Goal: Task Accomplishment & Management: Use online tool/utility

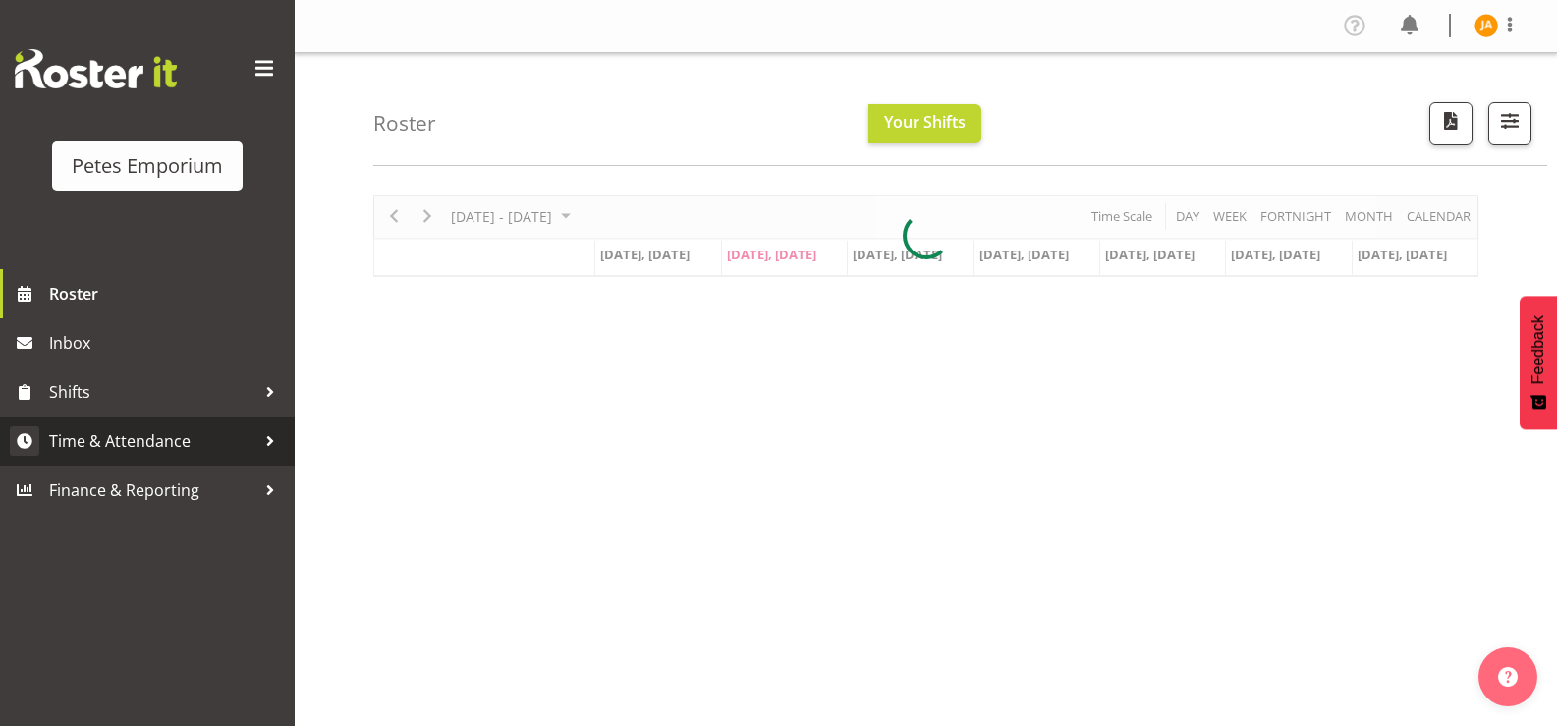
click at [174, 439] on span "Time & Attendance" at bounding box center [152, 440] width 206 height 29
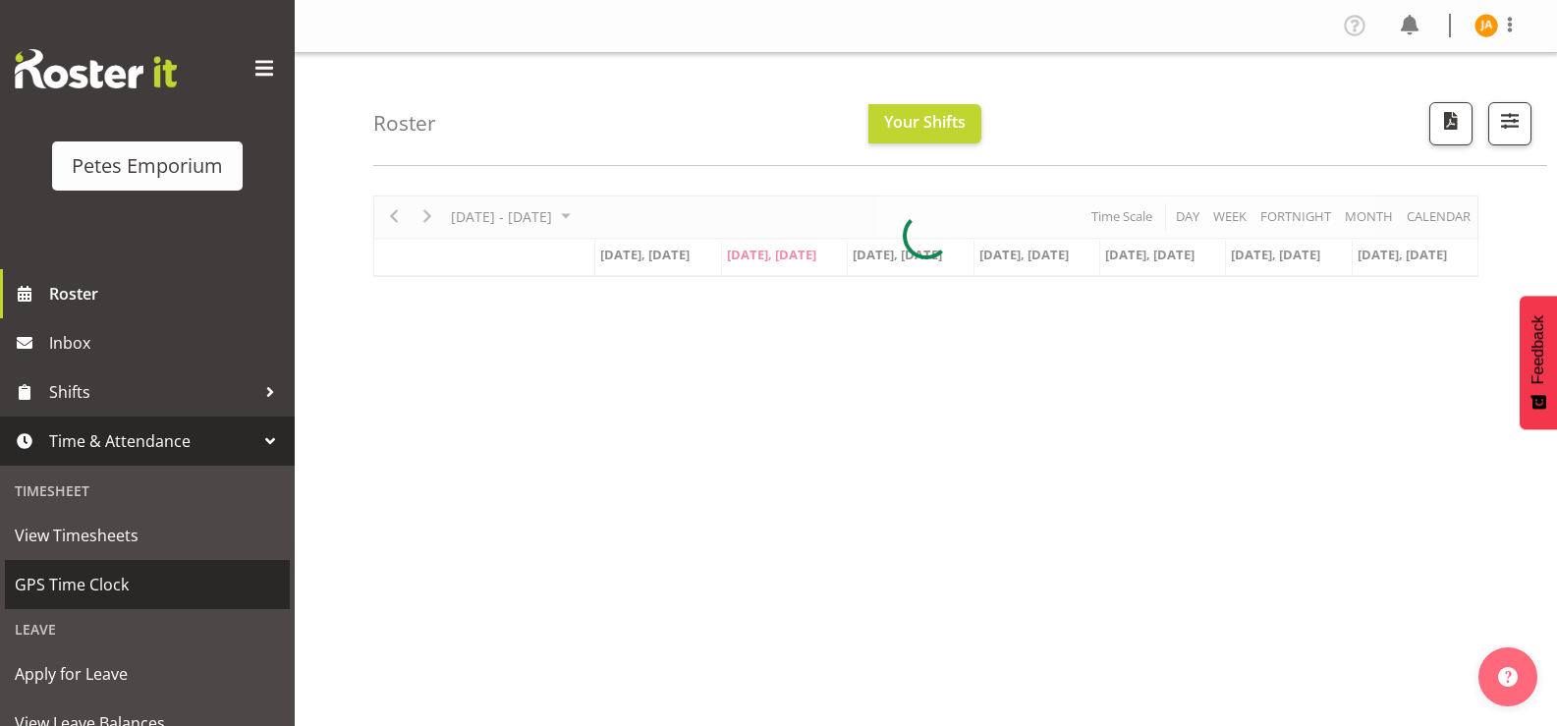
click at [100, 589] on span "GPS Time Clock" at bounding box center [147, 584] width 265 height 29
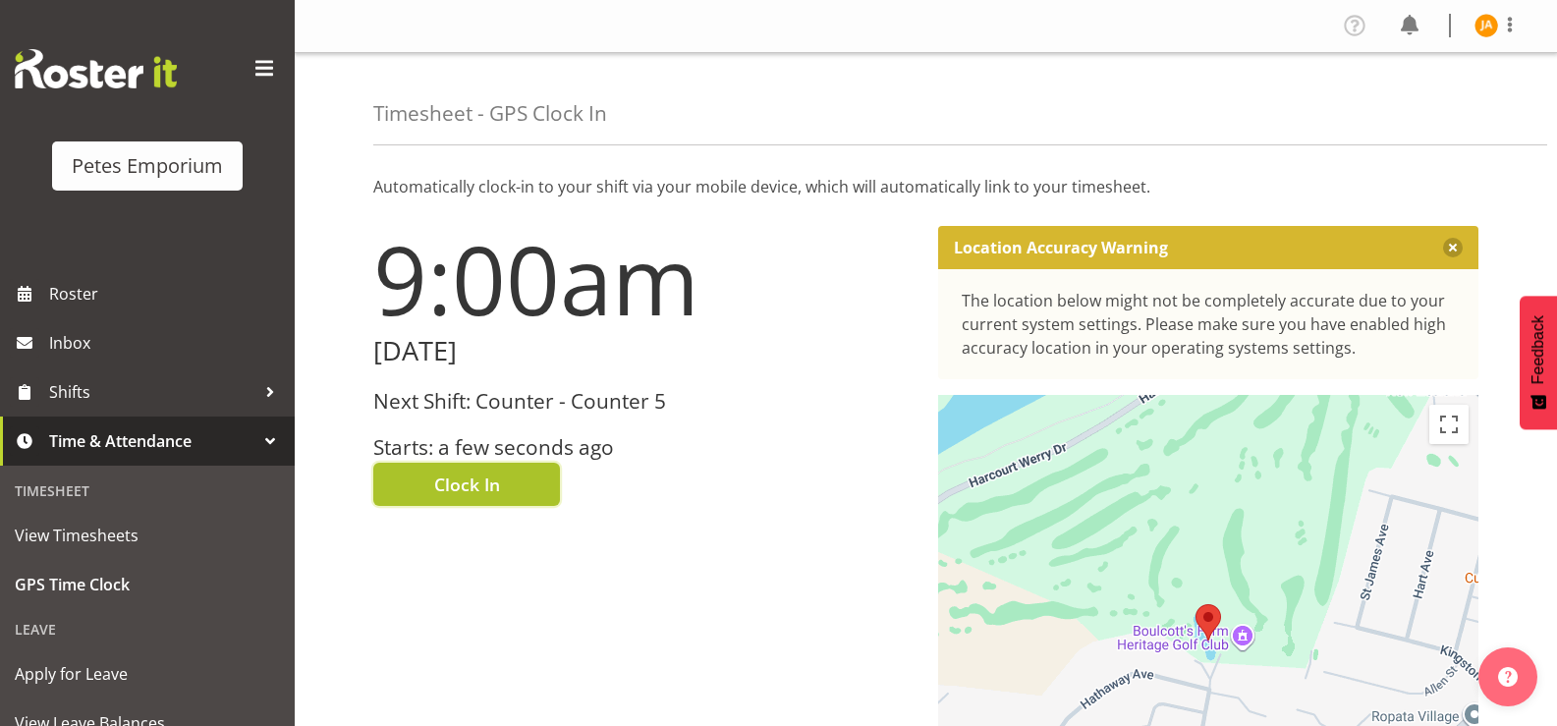
click at [537, 495] on button "Clock In" at bounding box center [466, 484] width 187 height 43
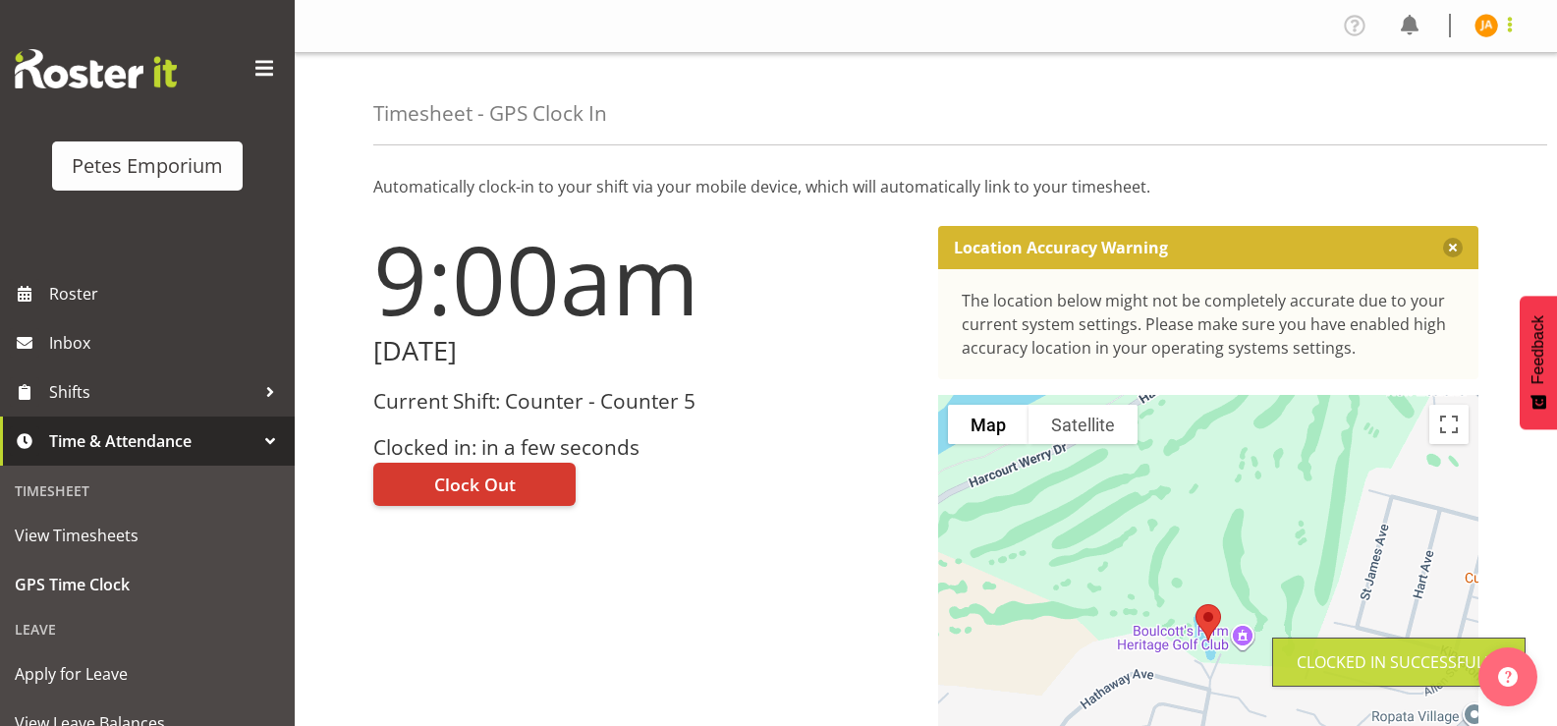
click at [1505, 27] on span at bounding box center [1510, 25] width 24 height 24
click at [1446, 104] on link "Log Out" at bounding box center [1427, 102] width 189 height 35
